Goal: Transaction & Acquisition: Download file/media

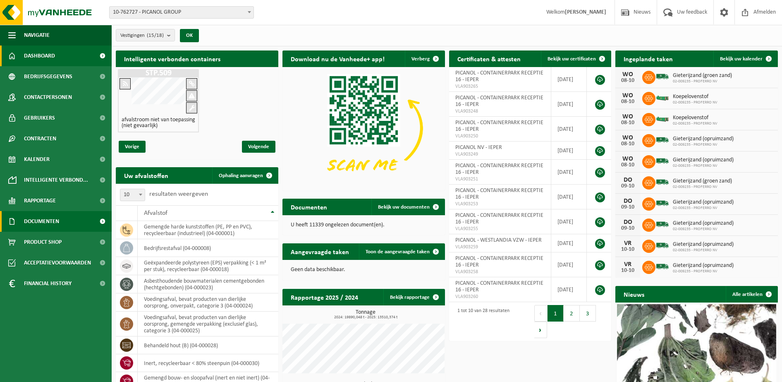
click at [47, 220] on span "Documenten" at bounding box center [41, 221] width 35 height 21
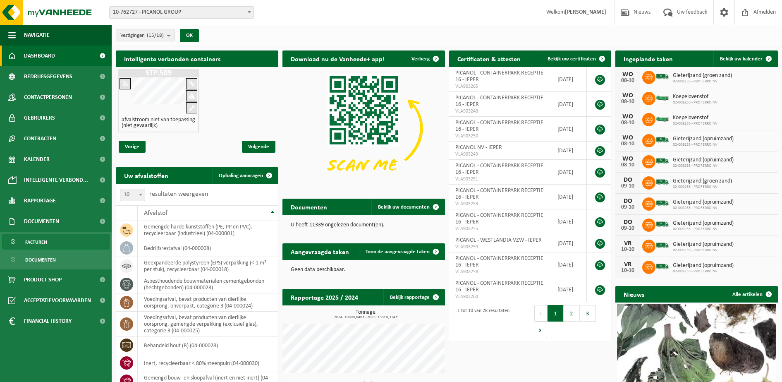
click at [43, 240] on span "Facturen" at bounding box center [36, 242] width 22 height 16
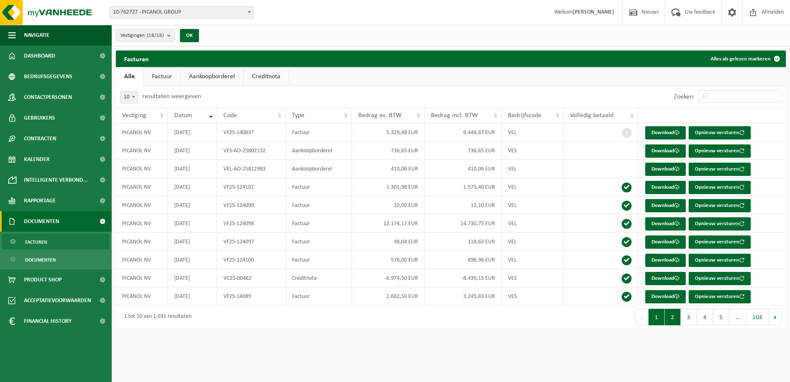
click at [673, 316] on button "2" at bounding box center [673, 317] width 16 height 17
click at [693, 317] on button "3" at bounding box center [689, 317] width 16 height 17
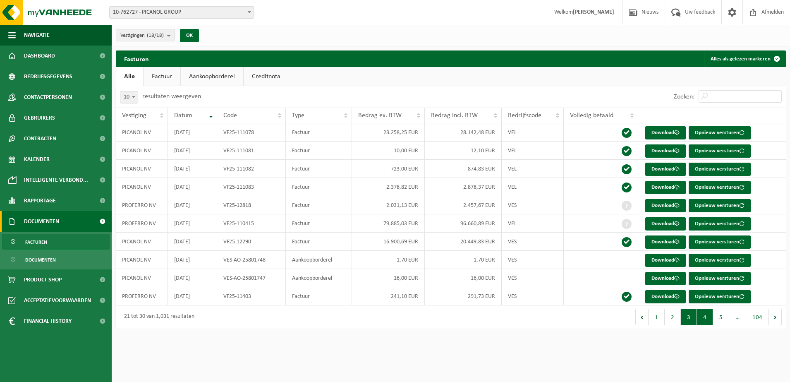
click at [706, 320] on button "4" at bounding box center [705, 317] width 16 height 17
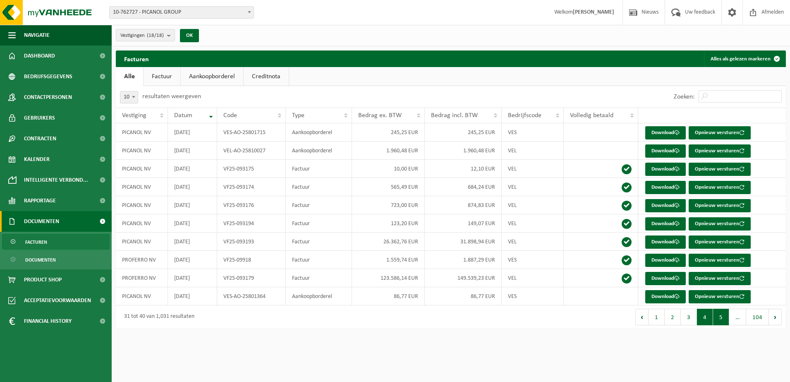
click at [726, 317] on button "5" at bounding box center [721, 317] width 16 height 17
click at [663, 293] on link "Download" at bounding box center [665, 296] width 41 height 13
click at [719, 313] on button "6" at bounding box center [721, 317] width 16 height 17
click at [776, 314] on button "Volgende" at bounding box center [775, 317] width 13 height 17
click at [667, 295] on link "Download" at bounding box center [665, 296] width 41 height 13
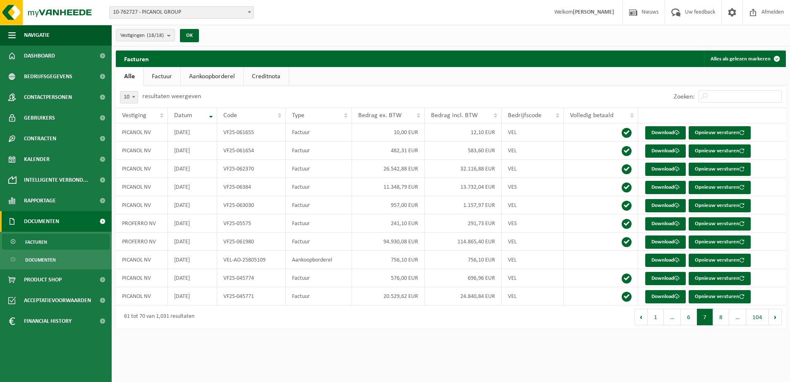
click at [723, 314] on button "8" at bounding box center [721, 317] width 16 height 17
click at [722, 319] on button "9" at bounding box center [721, 317] width 16 height 17
click at [720, 316] on button "10" at bounding box center [719, 317] width 19 height 17
click at [673, 147] on link "Download" at bounding box center [665, 150] width 41 height 13
click at [664, 165] on link "Download" at bounding box center [665, 169] width 41 height 13
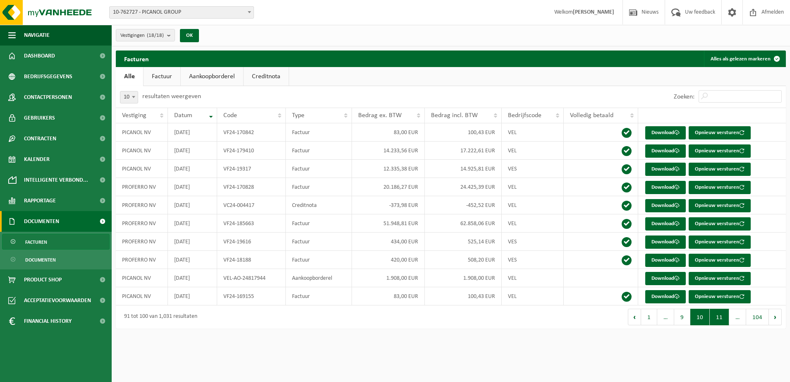
click at [722, 319] on button "11" at bounding box center [719, 317] width 19 height 17
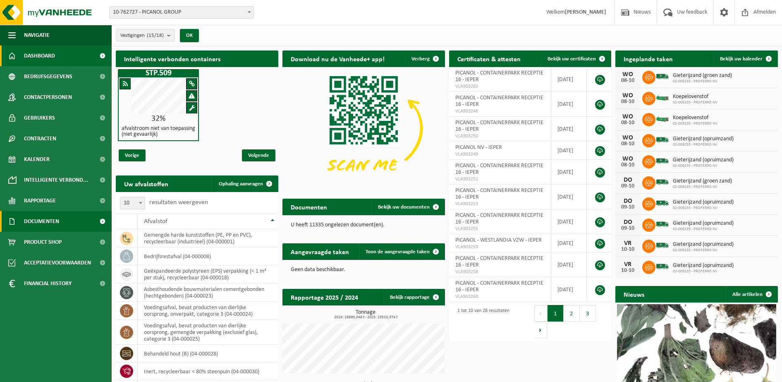
click at [46, 218] on span "Documenten" at bounding box center [41, 221] width 35 height 21
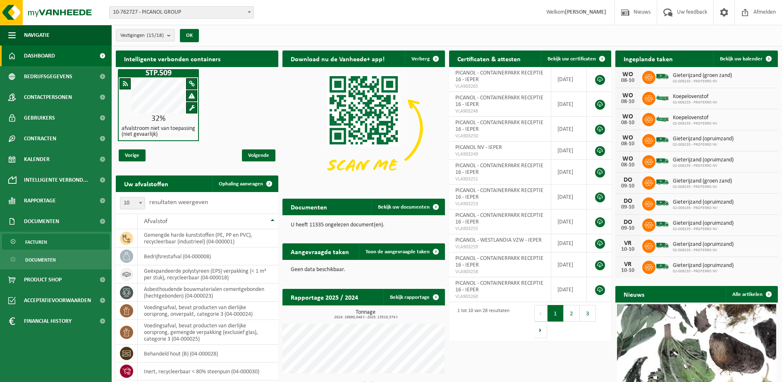
click at [45, 241] on span "Facturen" at bounding box center [36, 242] width 22 height 16
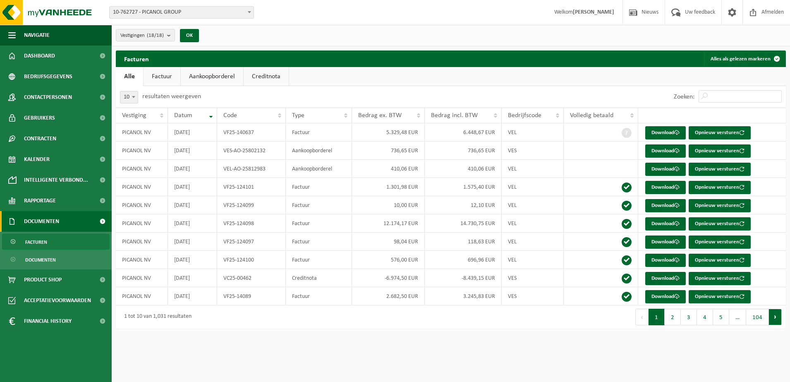
click at [775, 317] on button "Volgende" at bounding box center [775, 317] width 13 height 17
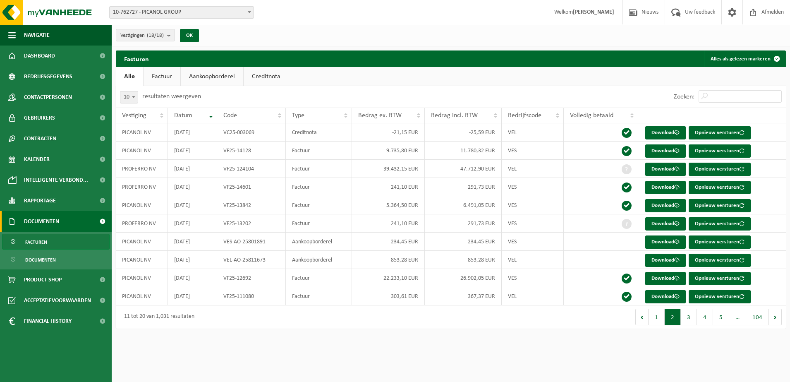
click at [775, 317] on button "Volgende" at bounding box center [775, 317] width 13 height 17
click at [775, 317] on div "10 25 50 100 10 resultaten weergeven Zoeken: Vestiging Datum Code Type Bedrag e…" at bounding box center [451, 207] width 670 height 242
click at [775, 317] on button "Volgende" at bounding box center [775, 317] width 13 height 17
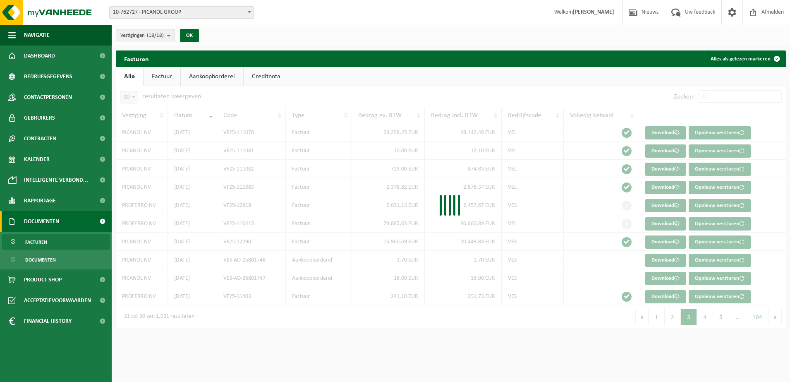
click at [775, 317] on div at bounding box center [451, 207] width 670 height 242
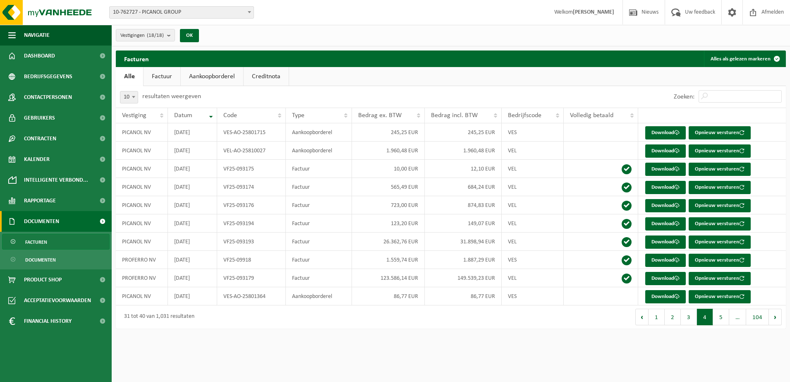
click at [775, 317] on button "Volgende" at bounding box center [775, 317] width 13 height 17
click at [0, 0] on div at bounding box center [0, 0] width 0 height 0
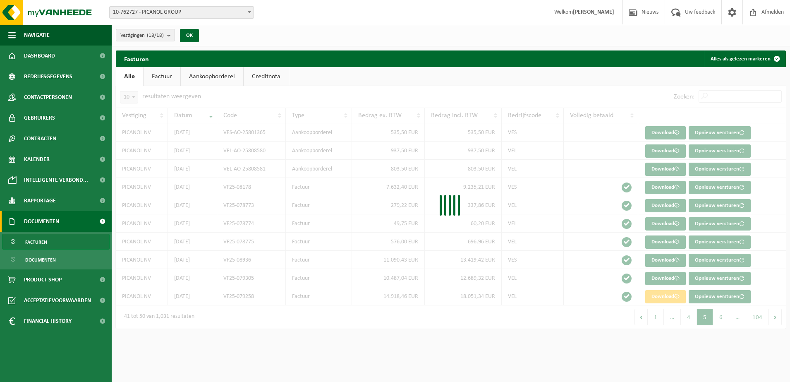
click at [775, 317] on div at bounding box center [451, 207] width 670 height 242
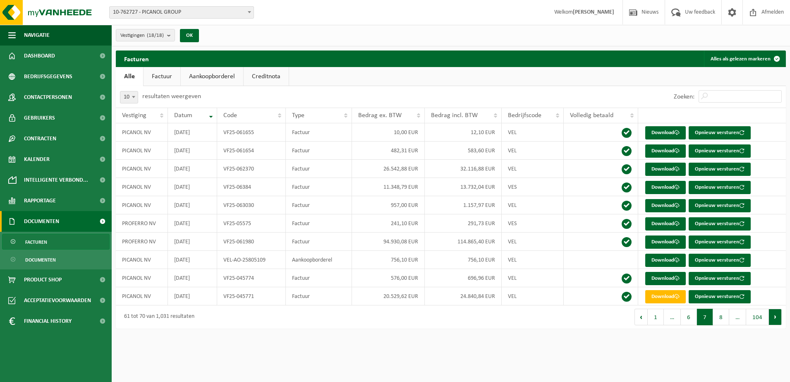
click at [775, 317] on button "Volgende" at bounding box center [775, 317] width 13 height 17
click at [775, 317] on div "10 25 50 100 10 resultaten weergeven Zoeken: Vestiging Datum Code Type Bedrag e…" at bounding box center [451, 207] width 670 height 242
click at [775, 317] on button "Volgende" at bounding box center [775, 317] width 13 height 17
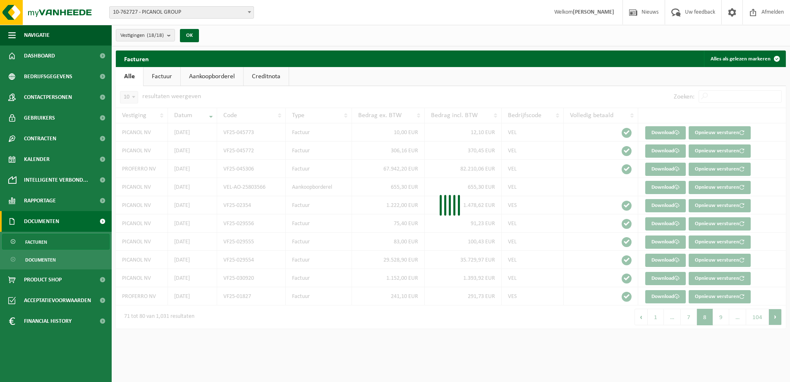
click at [775, 317] on div at bounding box center [451, 207] width 670 height 242
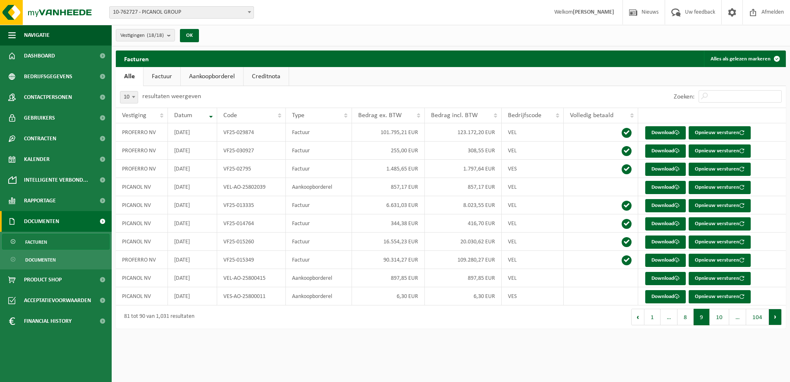
click at [775, 317] on button "Volgende" at bounding box center [775, 317] width 13 height 17
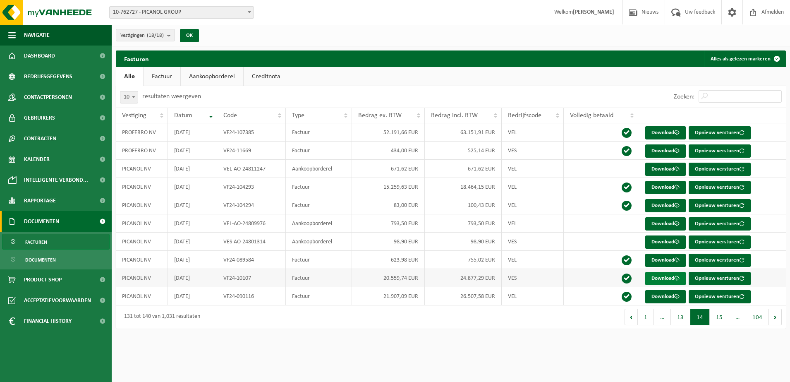
click at [671, 278] on link "Download" at bounding box center [665, 278] width 41 height 13
click at [661, 296] on link "Download" at bounding box center [665, 296] width 41 height 13
click at [719, 312] on button "15" at bounding box center [719, 317] width 19 height 17
click at [722, 322] on button "16" at bounding box center [719, 317] width 19 height 17
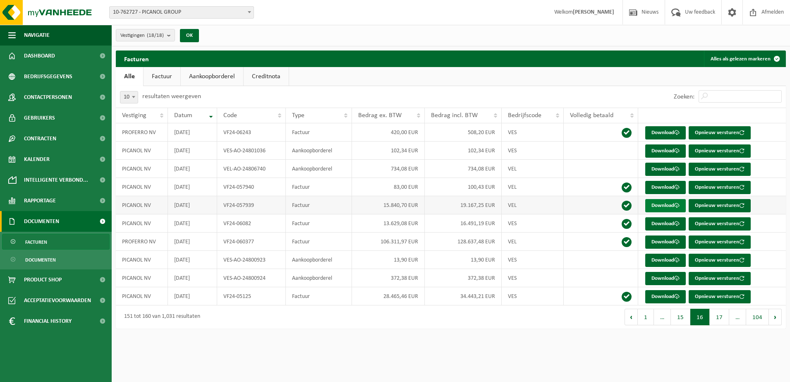
click at [663, 203] on link "Download" at bounding box center [665, 205] width 41 height 13
click at [666, 223] on link "Download" at bounding box center [665, 223] width 41 height 13
click at [657, 292] on link "Download" at bounding box center [665, 296] width 41 height 13
click at [633, 317] on button "Vorige" at bounding box center [631, 317] width 13 height 17
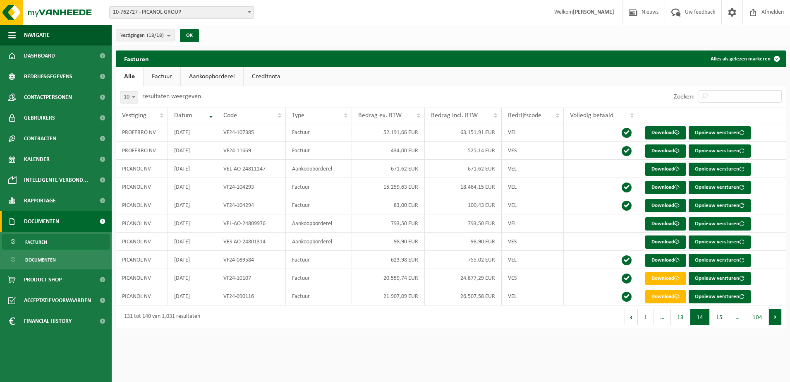
click at [777, 321] on button "Volgende" at bounding box center [775, 317] width 13 height 17
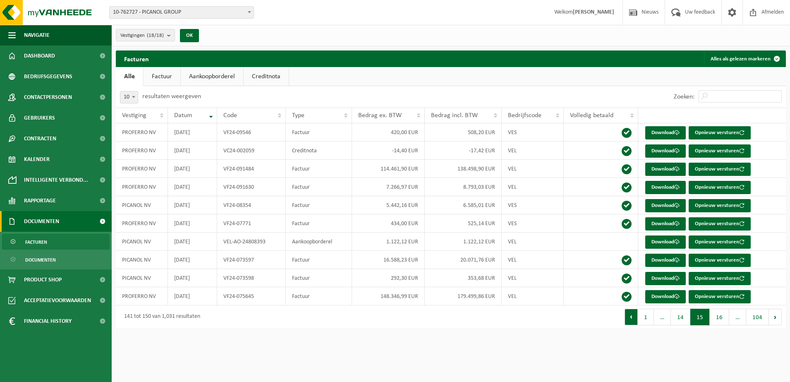
click at [629, 316] on button "Vorige" at bounding box center [631, 317] width 13 height 17
click at [162, 114] on th "Vestiging" at bounding box center [142, 116] width 52 height 16
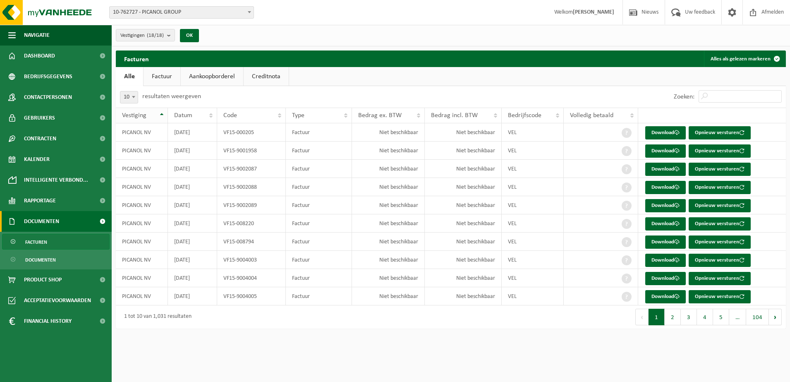
click at [162, 114] on th "Vestiging" at bounding box center [142, 116] width 52 height 16
click at [707, 96] on input "Zoeken:" at bounding box center [740, 96] width 83 height 12
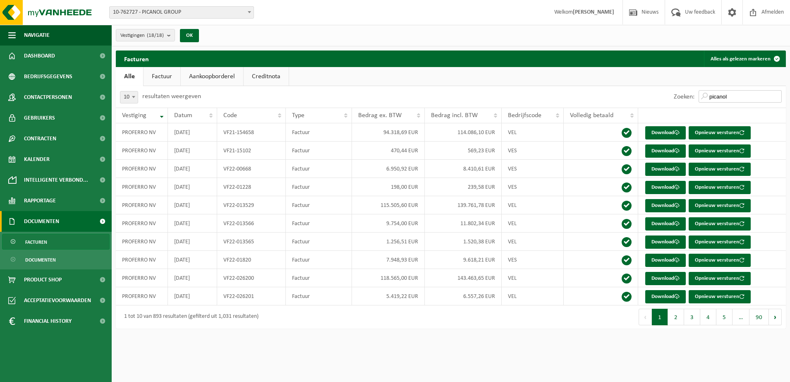
type input "picanol"
click at [159, 78] on link "Factuur" at bounding box center [162, 76] width 37 height 19
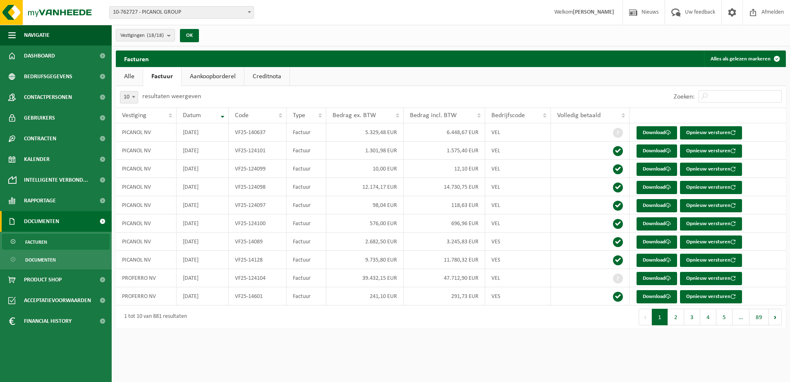
drag, startPoint x: 146, startPoint y: 116, endPoint x: 131, endPoint y: 117, distance: 14.9
click at [131, 117] on span "Vestiging" at bounding box center [134, 115] width 24 height 7
click at [140, 115] on span "Vestiging" at bounding box center [134, 115] width 24 height 7
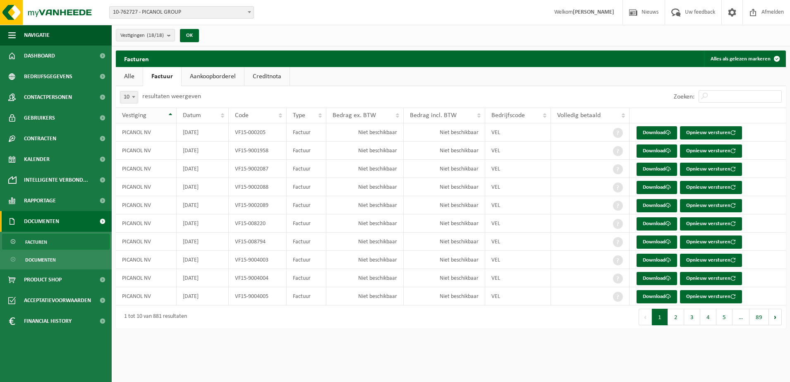
click at [140, 115] on span "Vestiging" at bounding box center [134, 115] width 24 height 7
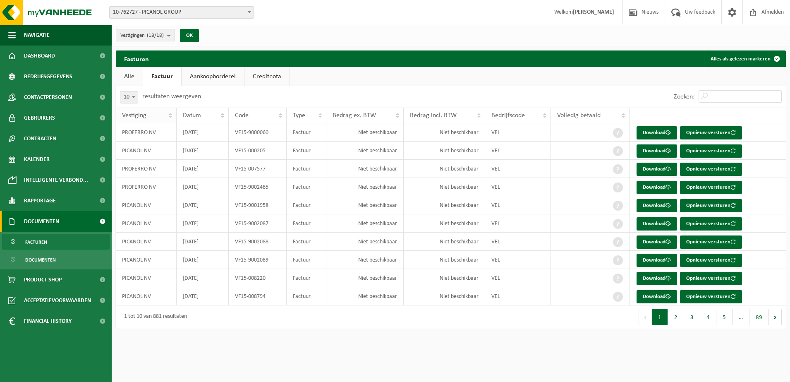
click at [140, 115] on span "Vestiging" at bounding box center [134, 115] width 24 height 7
click at [59, 261] on link "Documenten" at bounding box center [56, 260] width 108 height 16
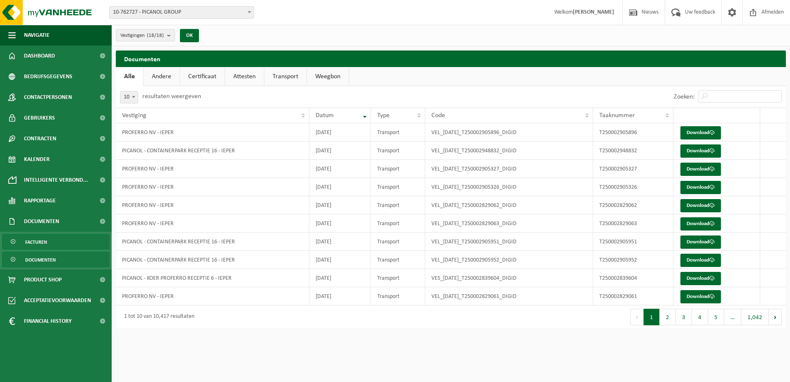
click at [44, 242] on span "Facturen" at bounding box center [36, 242] width 22 height 16
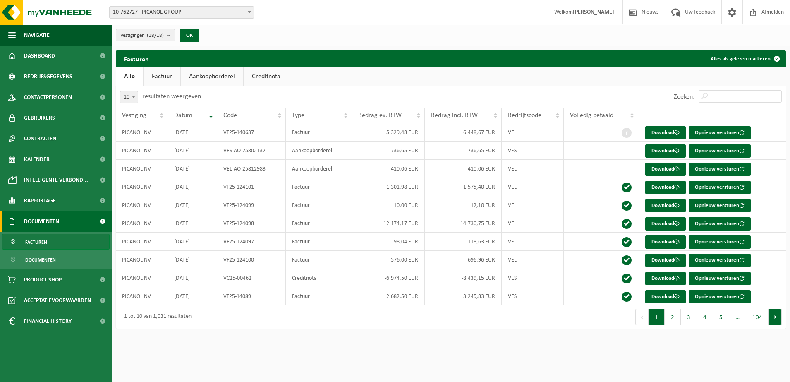
click at [775, 320] on button "Volgende" at bounding box center [775, 317] width 13 height 17
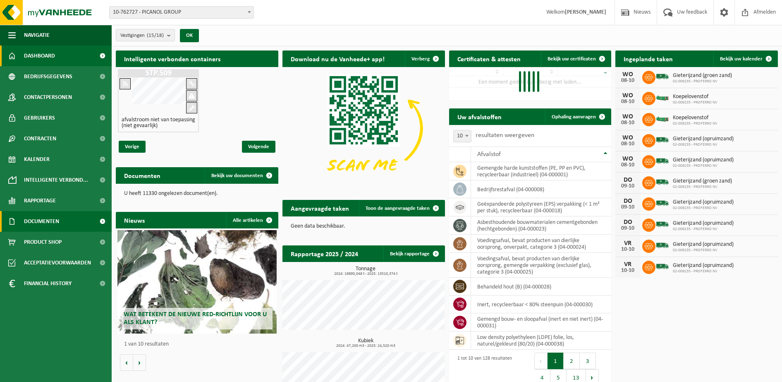
click at [49, 218] on span "Documenten" at bounding box center [41, 221] width 35 height 21
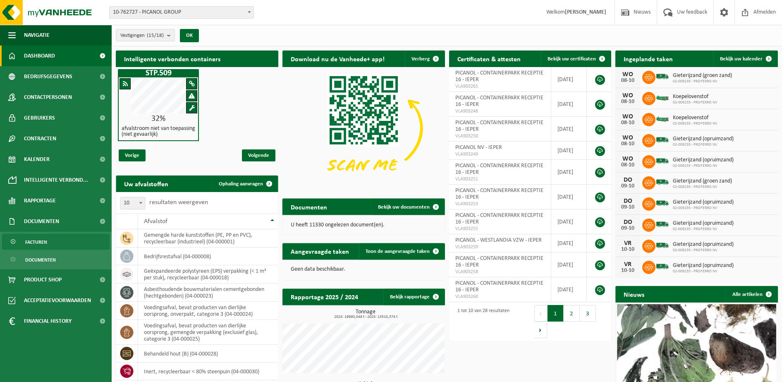
click at [37, 242] on span "Facturen" at bounding box center [36, 242] width 22 height 16
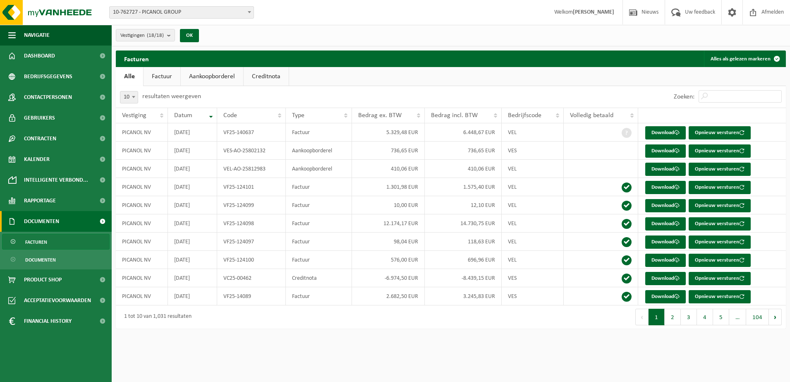
click at [719, 319] on button "5" at bounding box center [721, 317] width 16 height 17
click at [724, 320] on button "6" at bounding box center [721, 317] width 16 height 17
click at [724, 320] on button "7" at bounding box center [721, 317] width 16 height 17
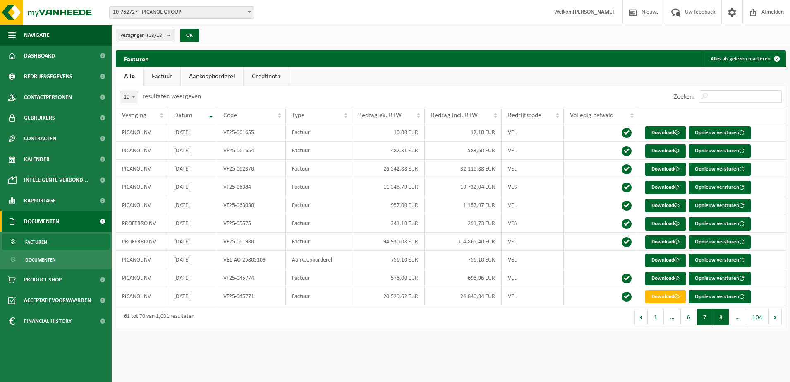
click at [724, 320] on button "8" at bounding box center [721, 317] width 16 height 17
click at [724, 321] on button "9" at bounding box center [721, 317] width 16 height 17
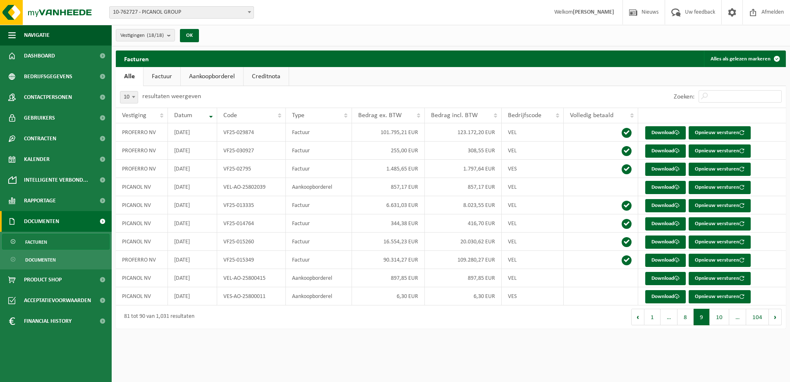
click at [725, 321] on button "10" at bounding box center [719, 317] width 19 height 17
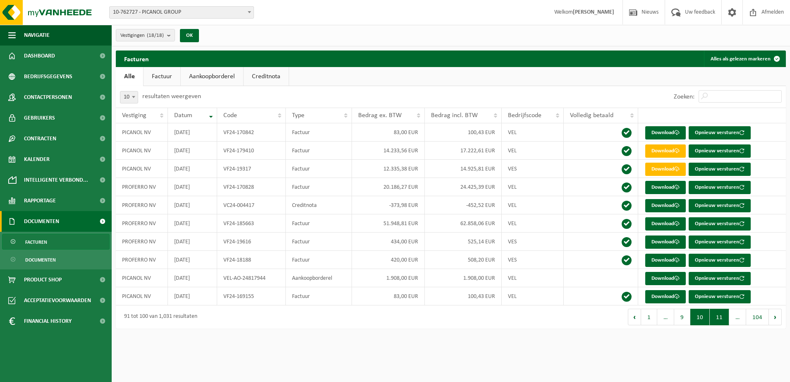
click at [722, 313] on button "11" at bounding box center [719, 317] width 19 height 17
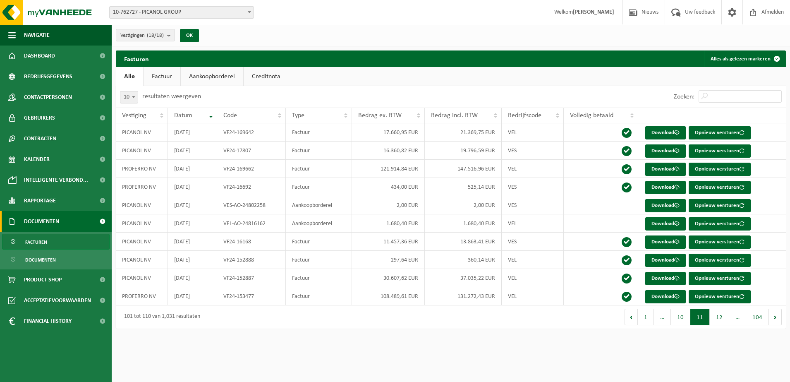
click at [722, 313] on button "12" at bounding box center [719, 317] width 19 height 17
click at [722, 313] on button "13" at bounding box center [719, 317] width 19 height 17
click at [661, 222] on link "Download" at bounding box center [665, 223] width 41 height 13
click at [666, 258] on link "Download" at bounding box center [665, 260] width 41 height 13
click at [678, 314] on button "12" at bounding box center [680, 317] width 19 height 17
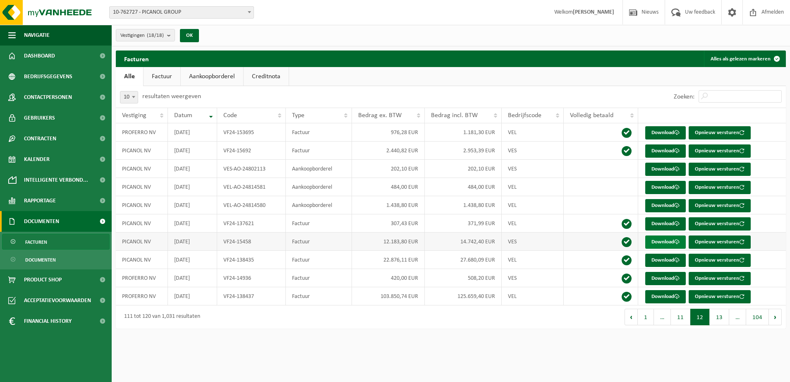
click at [658, 240] on link "Download" at bounding box center [665, 241] width 41 height 13
click at [658, 257] on link "Download" at bounding box center [665, 260] width 41 height 13
click at [683, 318] on button "11" at bounding box center [680, 317] width 19 height 17
click at [661, 129] on link "Download" at bounding box center [665, 132] width 41 height 13
click at [665, 149] on link "Download" at bounding box center [665, 150] width 41 height 13
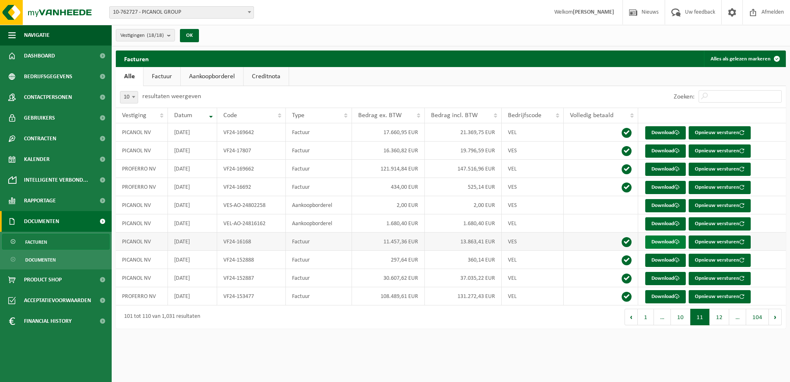
click at [672, 238] on link "Download" at bounding box center [665, 241] width 41 height 13
click at [661, 238] on link "Download" at bounding box center [665, 241] width 41 height 13
click at [361, 367] on html "Vestiging: 10-762727 - PICANOL GROUP 01-000444 - PICANOL NV - IEPER 10-838653 -…" at bounding box center [395, 191] width 790 height 382
click at [661, 277] on link "Download" at bounding box center [665, 278] width 41 height 13
click at [686, 317] on button "10" at bounding box center [680, 317] width 19 height 17
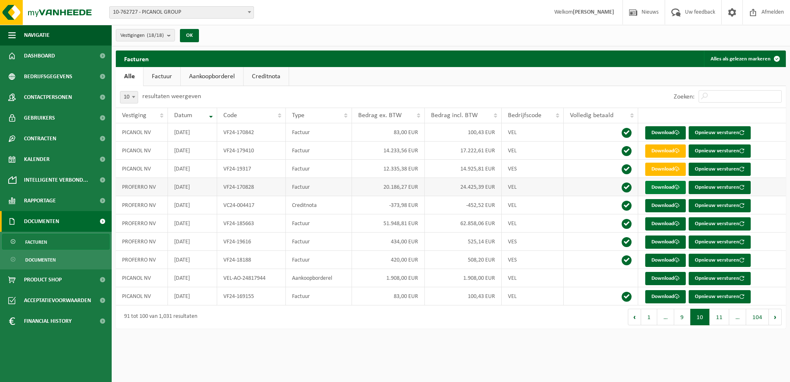
click at [666, 185] on link "Download" at bounding box center [665, 187] width 41 height 13
click at [661, 150] on link "Download" at bounding box center [665, 150] width 41 height 13
click at [654, 169] on link "Download" at bounding box center [665, 169] width 41 height 13
click at [682, 320] on button "9" at bounding box center [682, 317] width 16 height 17
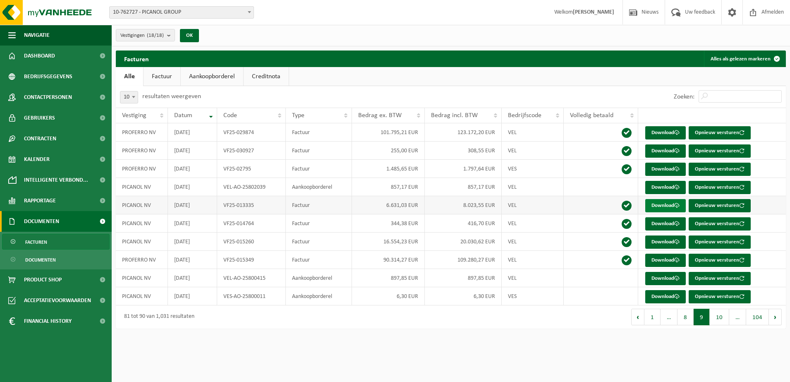
click at [666, 207] on link "Download" at bounding box center [665, 205] width 41 height 13
click at [666, 243] on link "Download" at bounding box center [665, 241] width 41 height 13
click at [687, 317] on button "8" at bounding box center [686, 317] width 16 height 17
click at [665, 259] on link "Download" at bounding box center [665, 260] width 41 height 13
click at [690, 317] on button "7" at bounding box center [689, 317] width 16 height 17
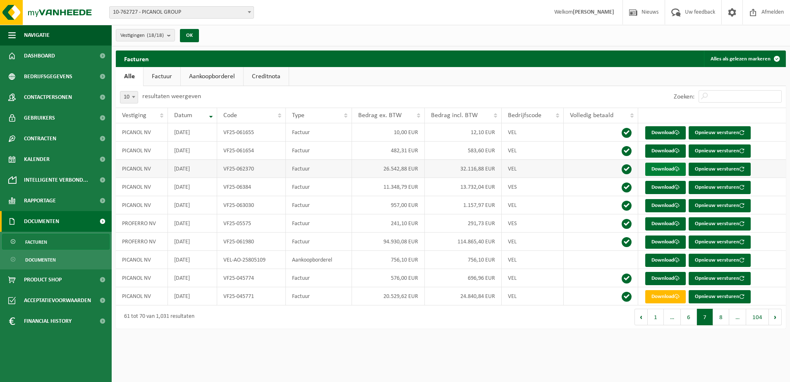
click at [656, 168] on link "Download" at bounding box center [665, 169] width 41 height 13
click at [662, 185] on link "Download" at bounding box center [665, 187] width 41 height 13
click at [669, 296] on link "Download" at bounding box center [665, 296] width 41 height 13
click at [690, 316] on button "6" at bounding box center [689, 317] width 16 height 17
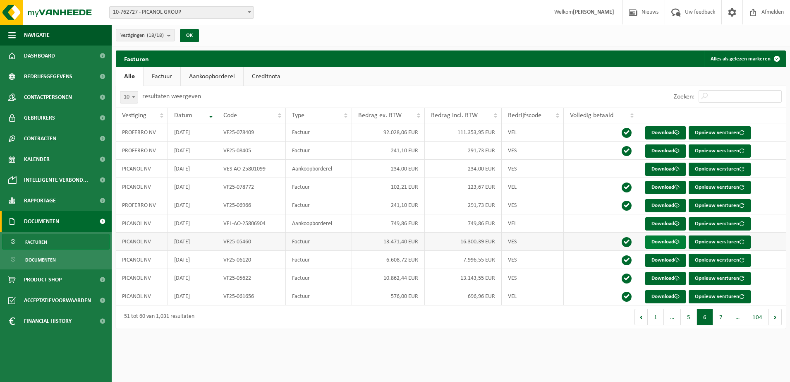
click at [669, 241] on link "Download" at bounding box center [665, 241] width 41 height 13
click at [656, 257] on link "Download" at bounding box center [665, 260] width 41 height 13
click at [674, 279] on link "Download" at bounding box center [665, 278] width 41 height 13
click at [688, 317] on button "5" at bounding box center [689, 317] width 16 height 17
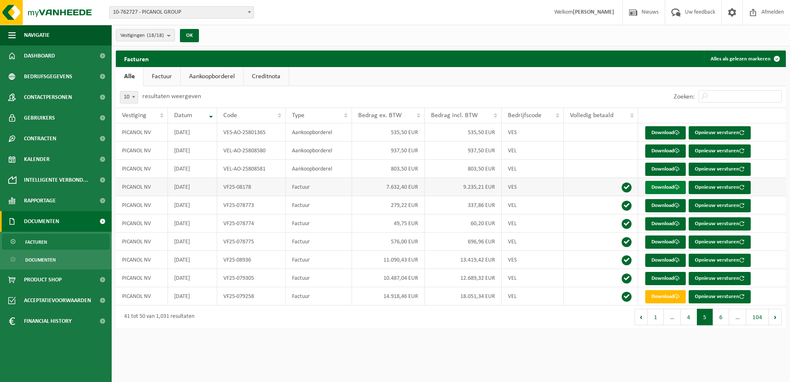
click at [668, 187] on link "Download" at bounding box center [665, 187] width 41 height 13
click at [663, 257] on link "Download" at bounding box center [665, 260] width 41 height 13
click at [655, 278] on link "Download" at bounding box center [665, 278] width 41 height 13
click at [660, 294] on link "Download" at bounding box center [665, 296] width 41 height 13
click at [655, 292] on link "Download" at bounding box center [665, 296] width 41 height 13
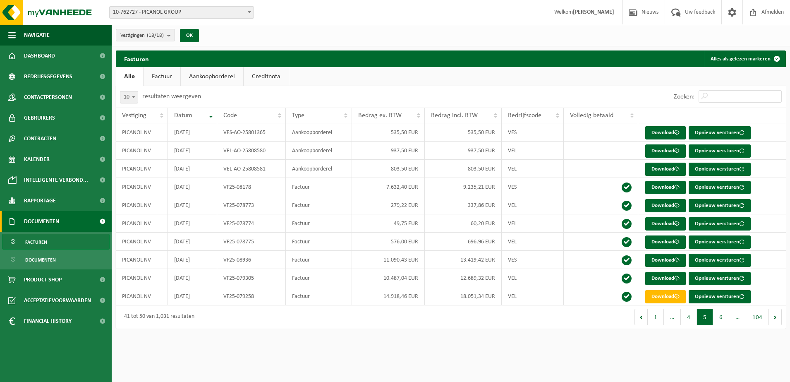
click at [419, 361] on html "Vestiging: 10-762727 - PICANOL GROUP 01-000444 - PICANOL NV - IEPER 10-838653 -…" at bounding box center [395, 191] width 790 height 382
click at [689, 315] on button "4" at bounding box center [689, 317] width 16 height 17
click at [655, 242] on link "Download" at bounding box center [665, 241] width 41 height 13
click at [668, 243] on link "Download" at bounding box center [665, 241] width 41 height 13
click at [405, 365] on html "Vestiging: 10-762727 - PICANOL GROUP 01-000444 - PICANOL NV - IEPER 10-838653 -…" at bounding box center [395, 191] width 790 height 382
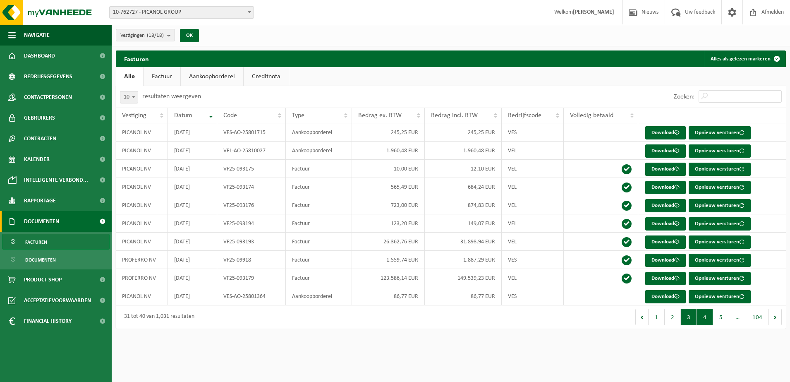
click at [688, 314] on button "3" at bounding box center [689, 317] width 16 height 17
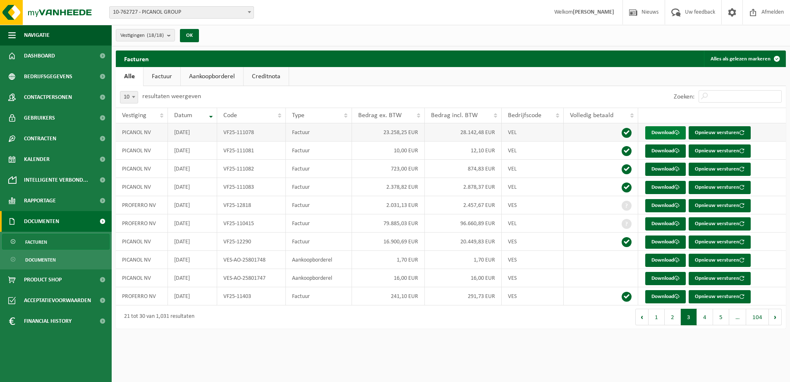
click at [672, 132] on link "Download" at bounding box center [665, 132] width 41 height 13
click at [659, 242] on link "Download" at bounding box center [665, 241] width 41 height 13
click at [672, 316] on button "2" at bounding box center [673, 317] width 16 height 17
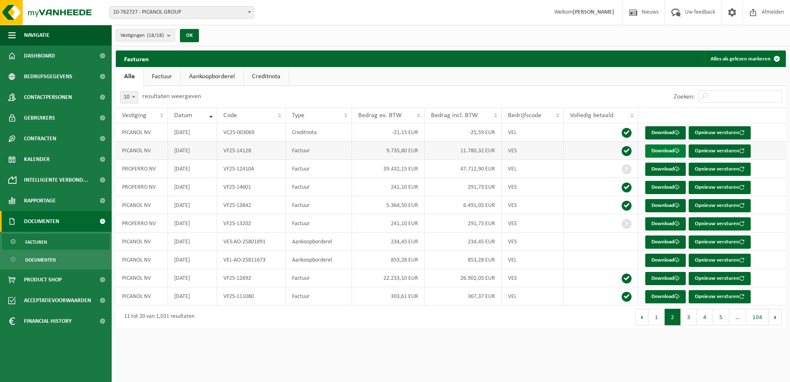
click at [673, 148] on link "Download" at bounding box center [665, 150] width 41 height 13
click at [666, 201] on link "Download" at bounding box center [665, 205] width 41 height 13
click at [666, 274] on link "Download" at bounding box center [665, 278] width 41 height 13
click at [655, 278] on link "Download" at bounding box center [665, 278] width 41 height 13
click at [499, 345] on html "Vestiging: 10-762727 - PICANOL GROUP 01-000444 - PICANOL NV - IEPER 10-838653 -…" at bounding box center [395, 191] width 790 height 382
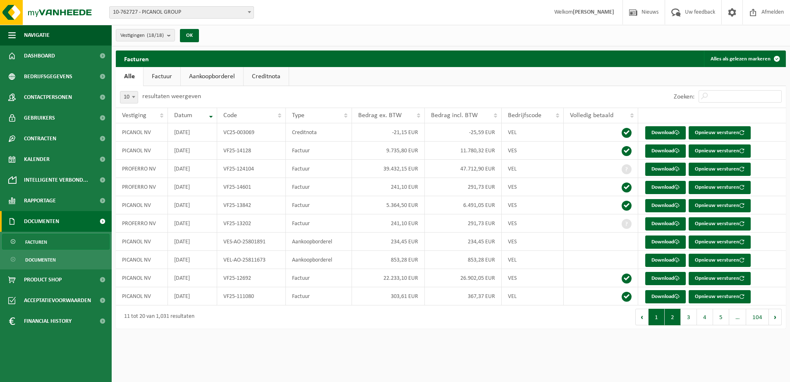
click at [657, 315] on button "1" at bounding box center [657, 317] width 16 height 17
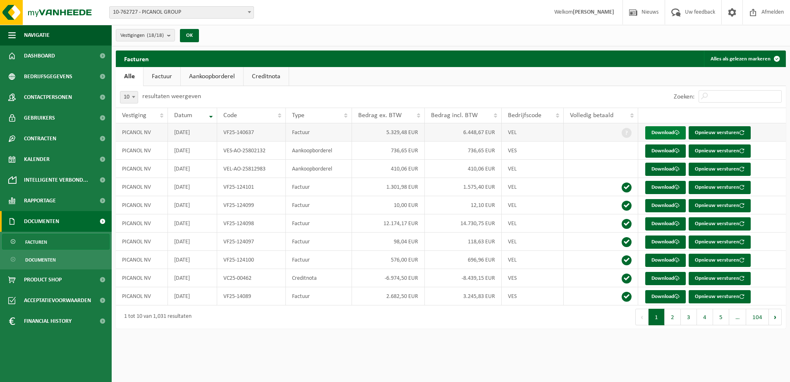
click at [661, 134] on link "Download" at bounding box center [665, 132] width 41 height 13
click at [668, 224] on link "Download" at bounding box center [665, 223] width 41 height 13
click at [665, 292] on link "Download" at bounding box center [665, 296] width 41 height 13
click at [671, 316] on button "2" at bounding box center [673, 317] width 16 height 17
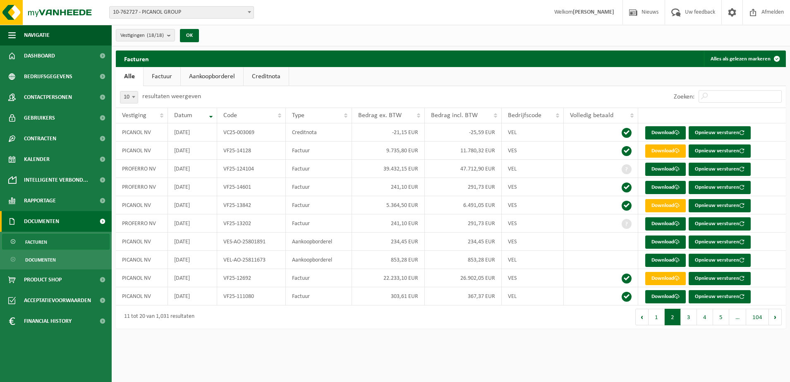
click at [659, 321] on button "1" at bounding box center [657, 317] width 16 height 17
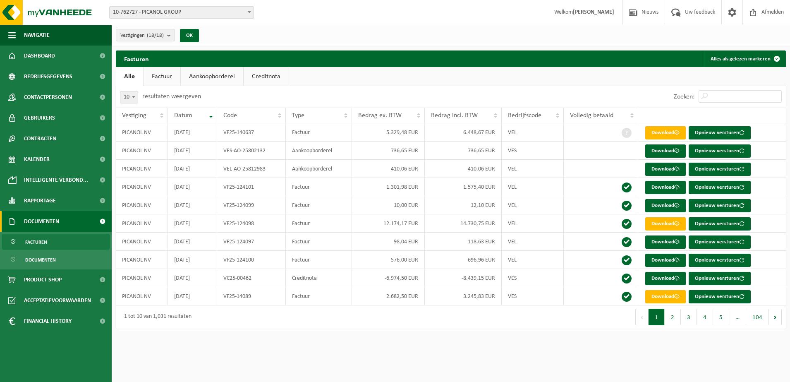
click at [693, 317] on button "3" at bounding box center [689, 317] width 16 height 17
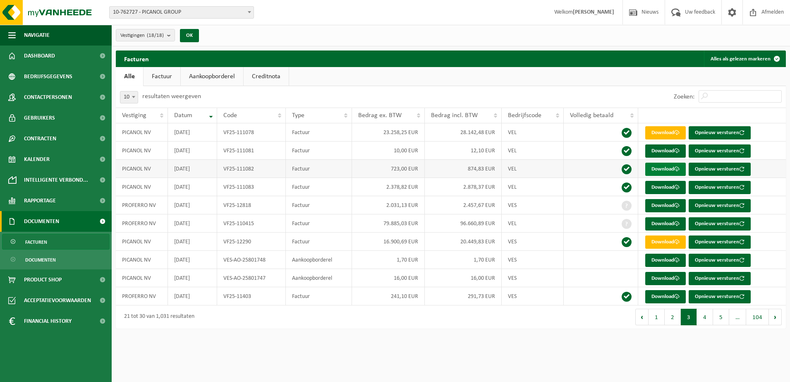
click at [659, 165] on link "Download" at bounding box center [665, 169] width 41 height 13
